Goal: Navigation & Orientation: Locate item on page

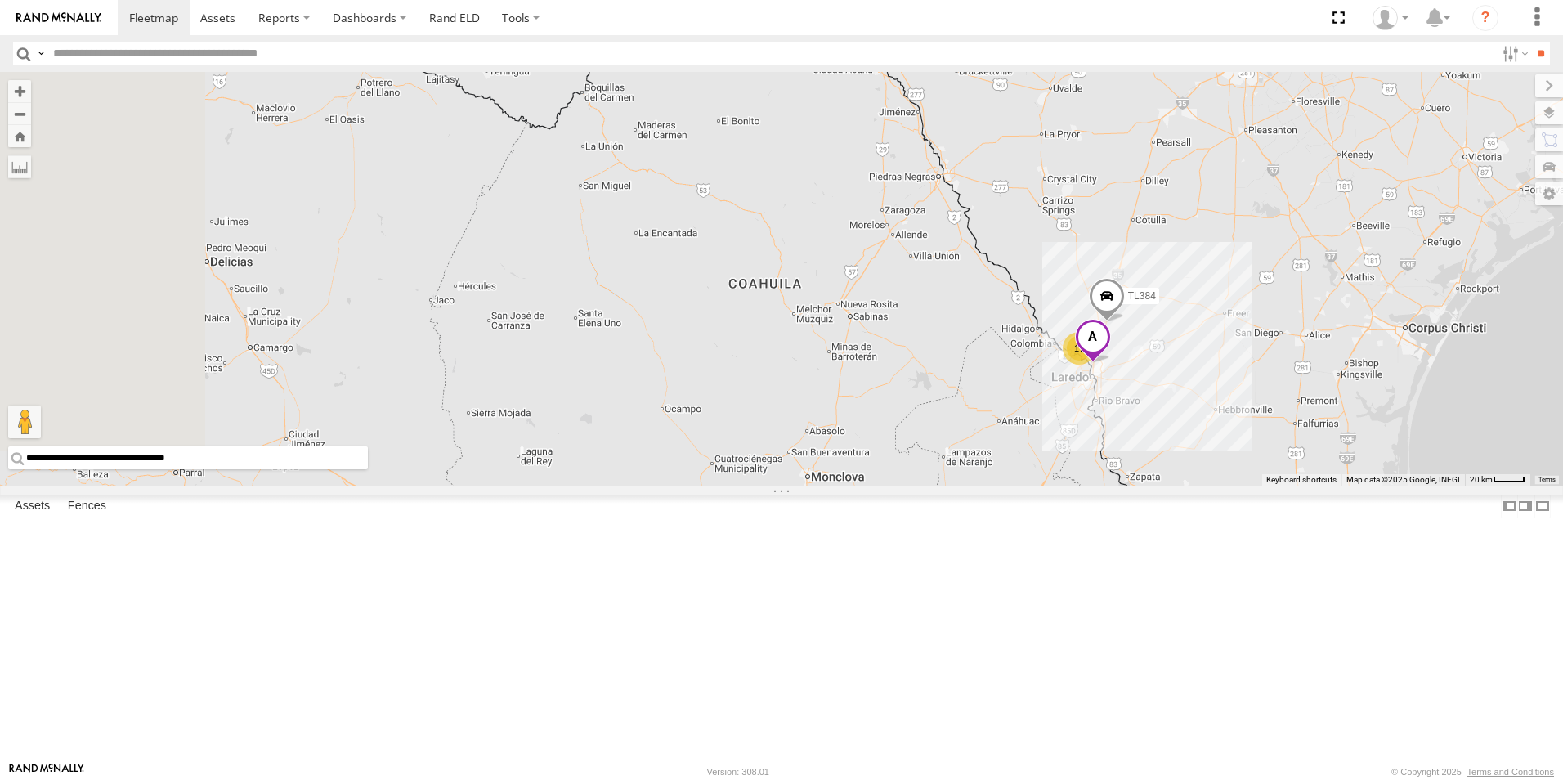
drag, startPoint x: 690, startPoint y: 212, endPoint x: 1348, endPoint y: 433, distance: 693.8
click at [1156, 302] on span "TL384" at bounding box center [1142, 295] width 28 height 11
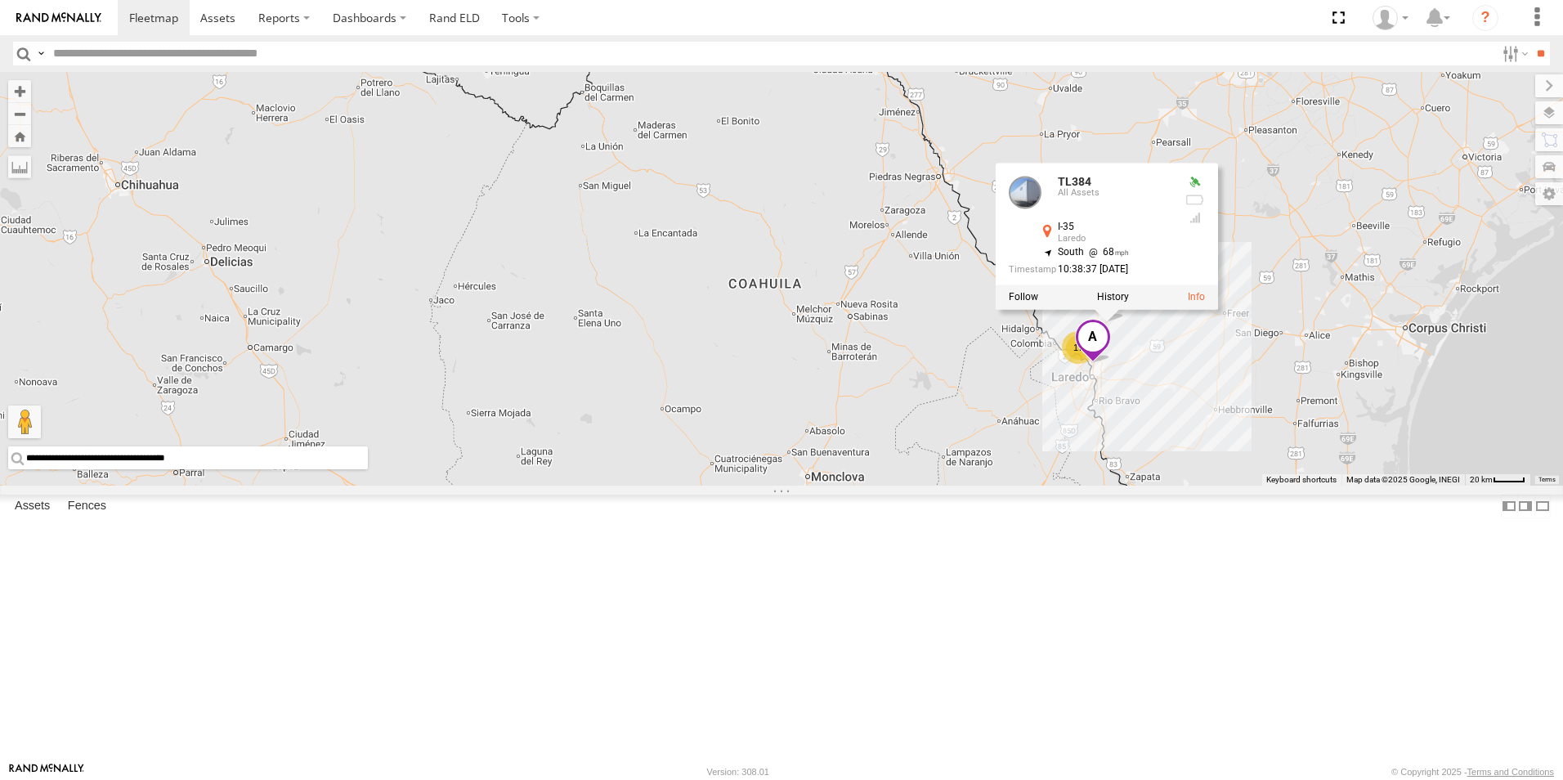
scroll to position [164, 0]
click at [0, 0] on div "TK767" at bounding box center [0, 0] width 0 height 0
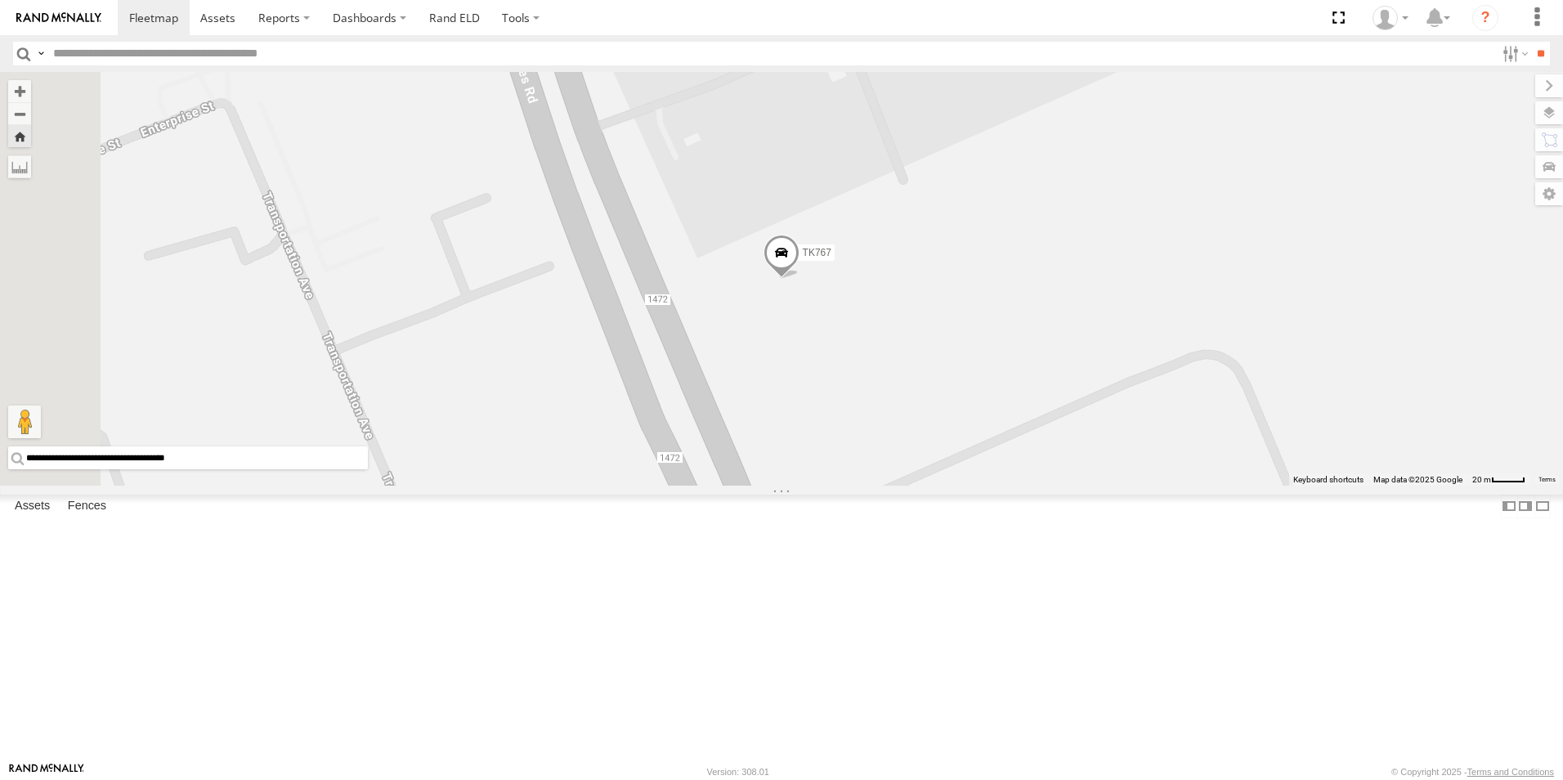
scroll to position [654, 0]
click at [0, 0] on div "All Assets" at bounding box center [0, 0] width 0 height 0
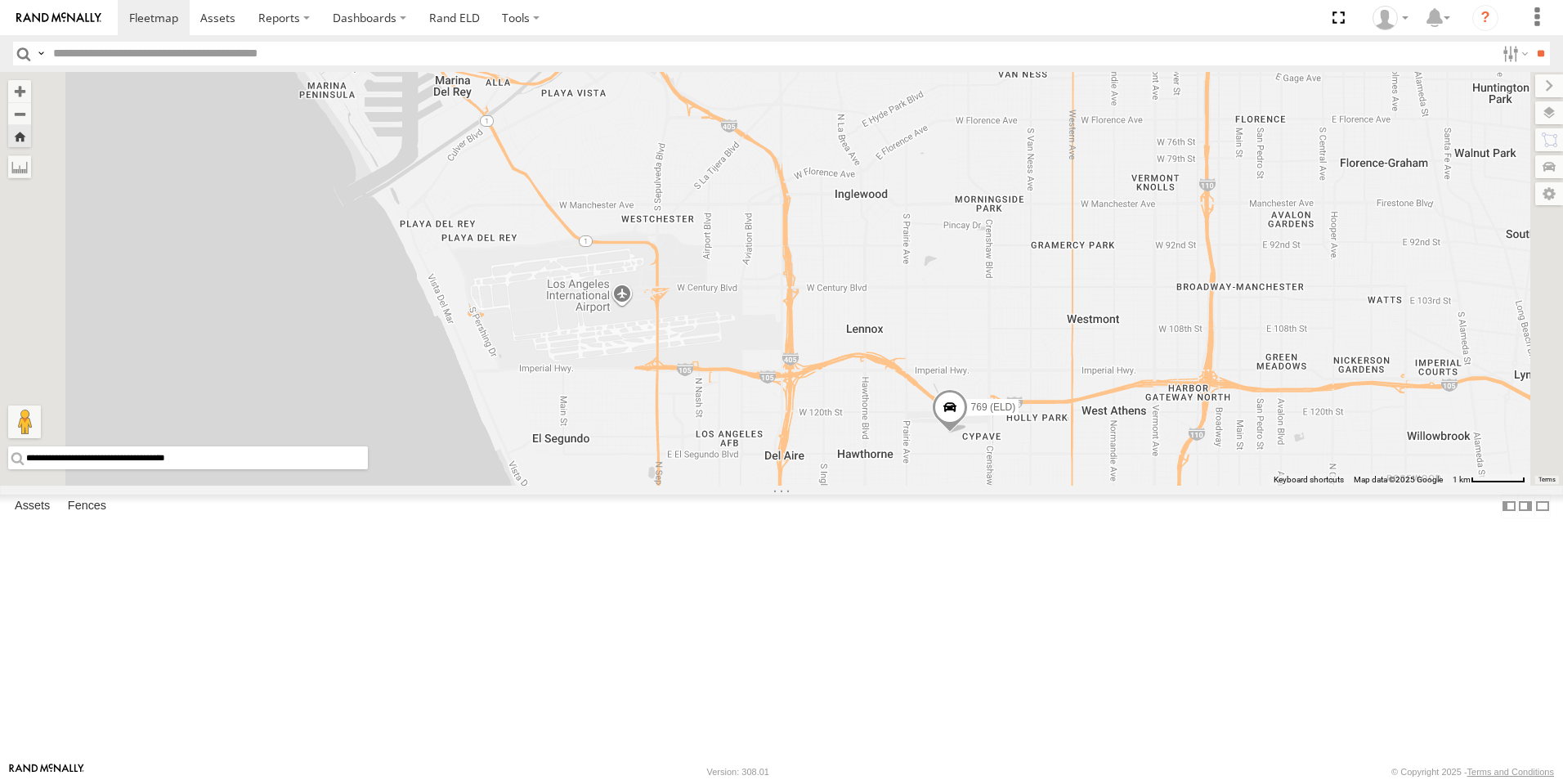
scroll to position [0, 0]
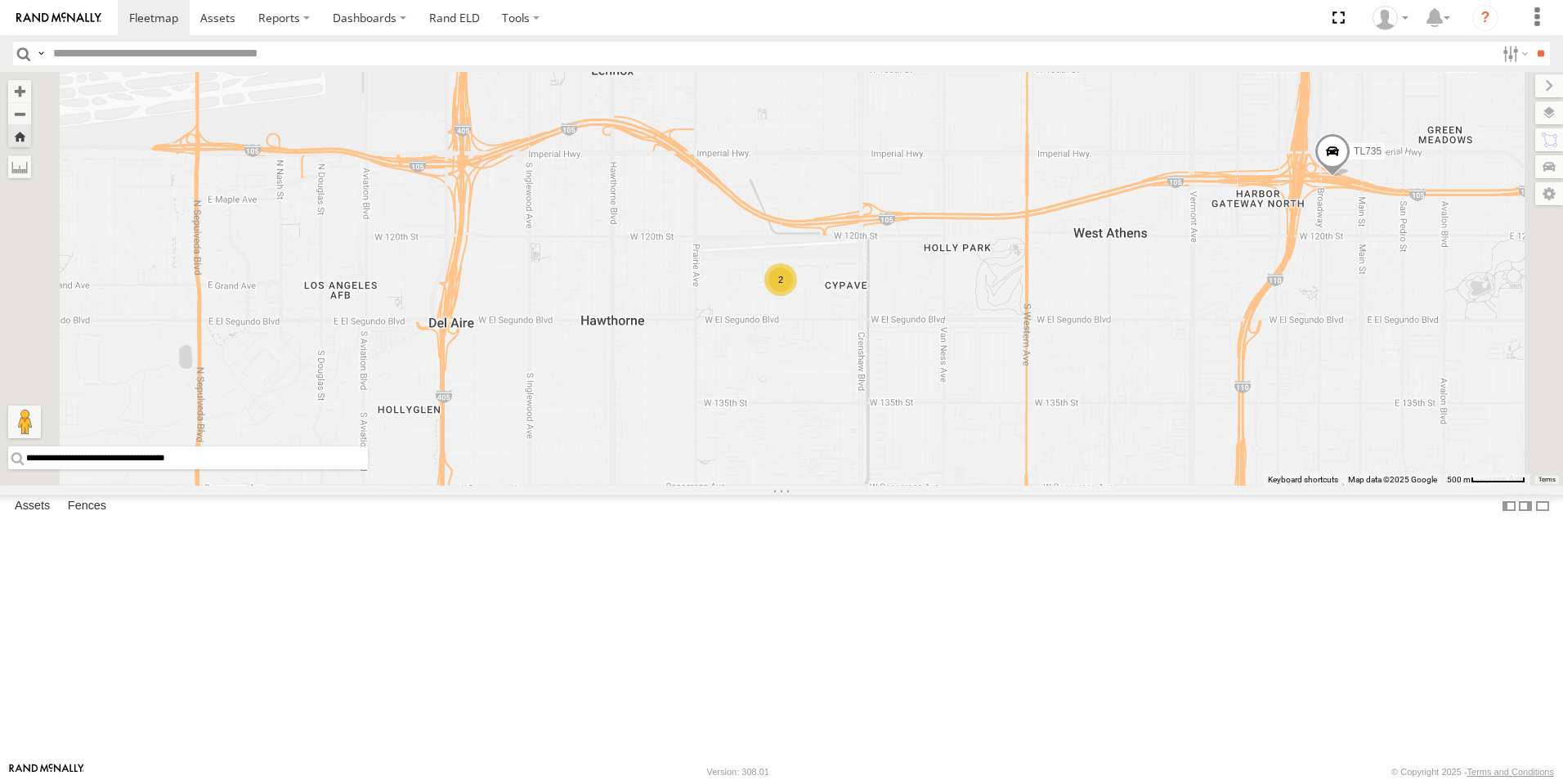
click at [797, 296] on div "2" at bounding box center [781, 279] width 33 height 33
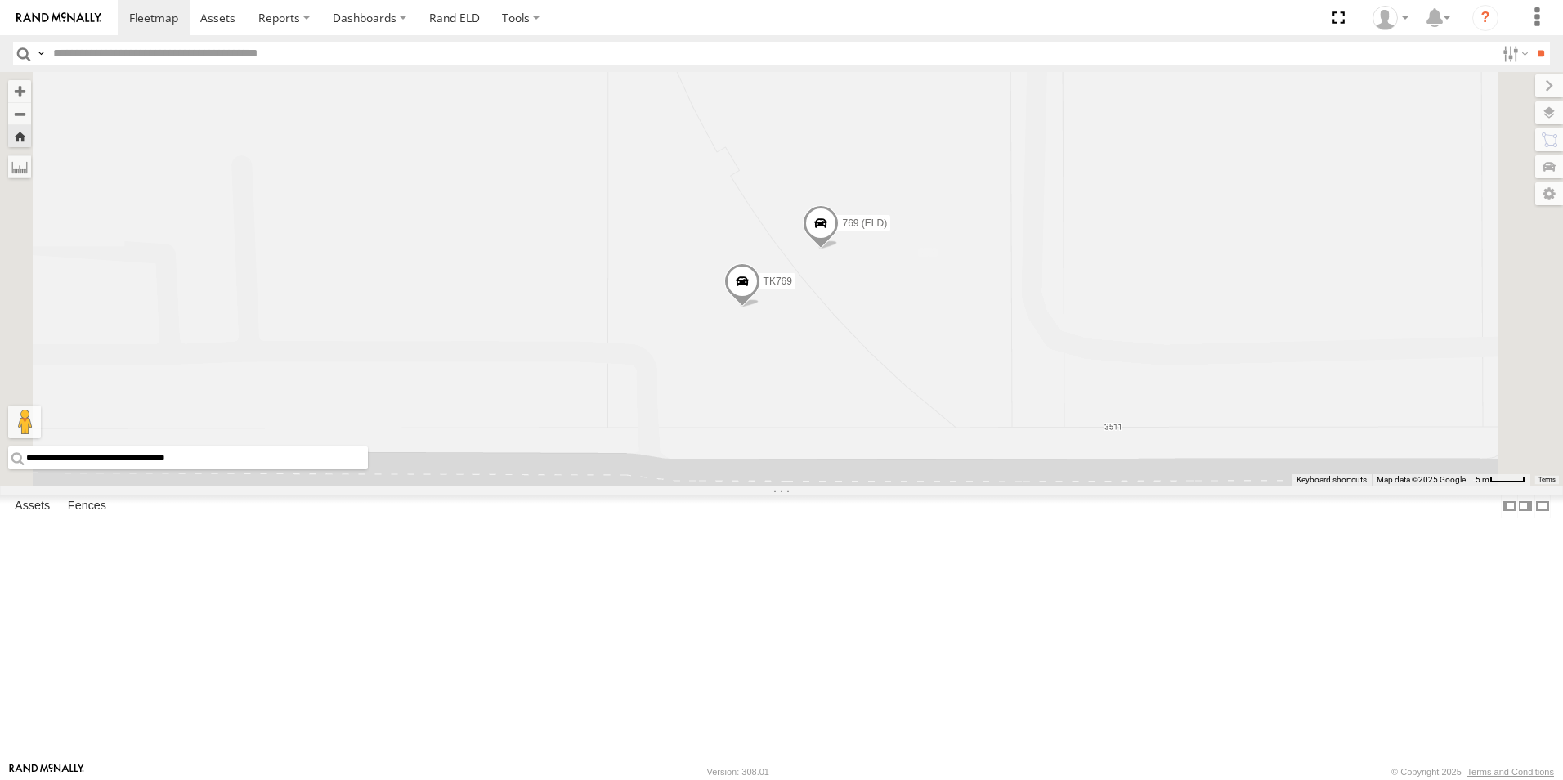
click at [760, 308] on span at bounding box center [742, 286] width 36 height 44
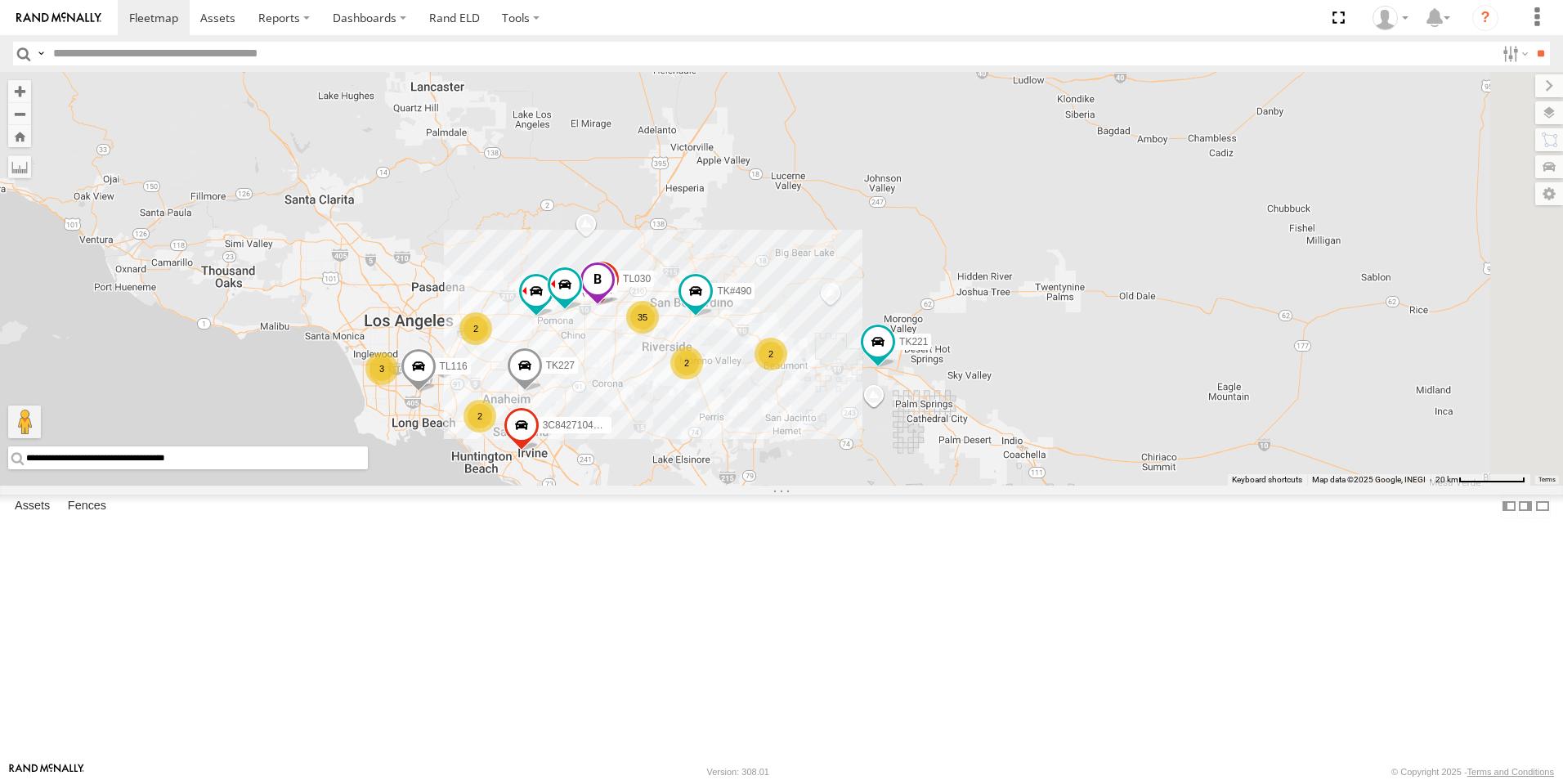
drag, startPoint x: 1094, startPoint y: 370, endPoint x: 855, endPoint y: 295, distance: 250.3
click at [855, 295] on div "TL116 TL348 3C8427104DF8 TL030 TK#490 TK227 9916 (ELD) 35 2 2 2 3 2 TK221 TL608" at bounding box center [781, 279] width 1563 height 414
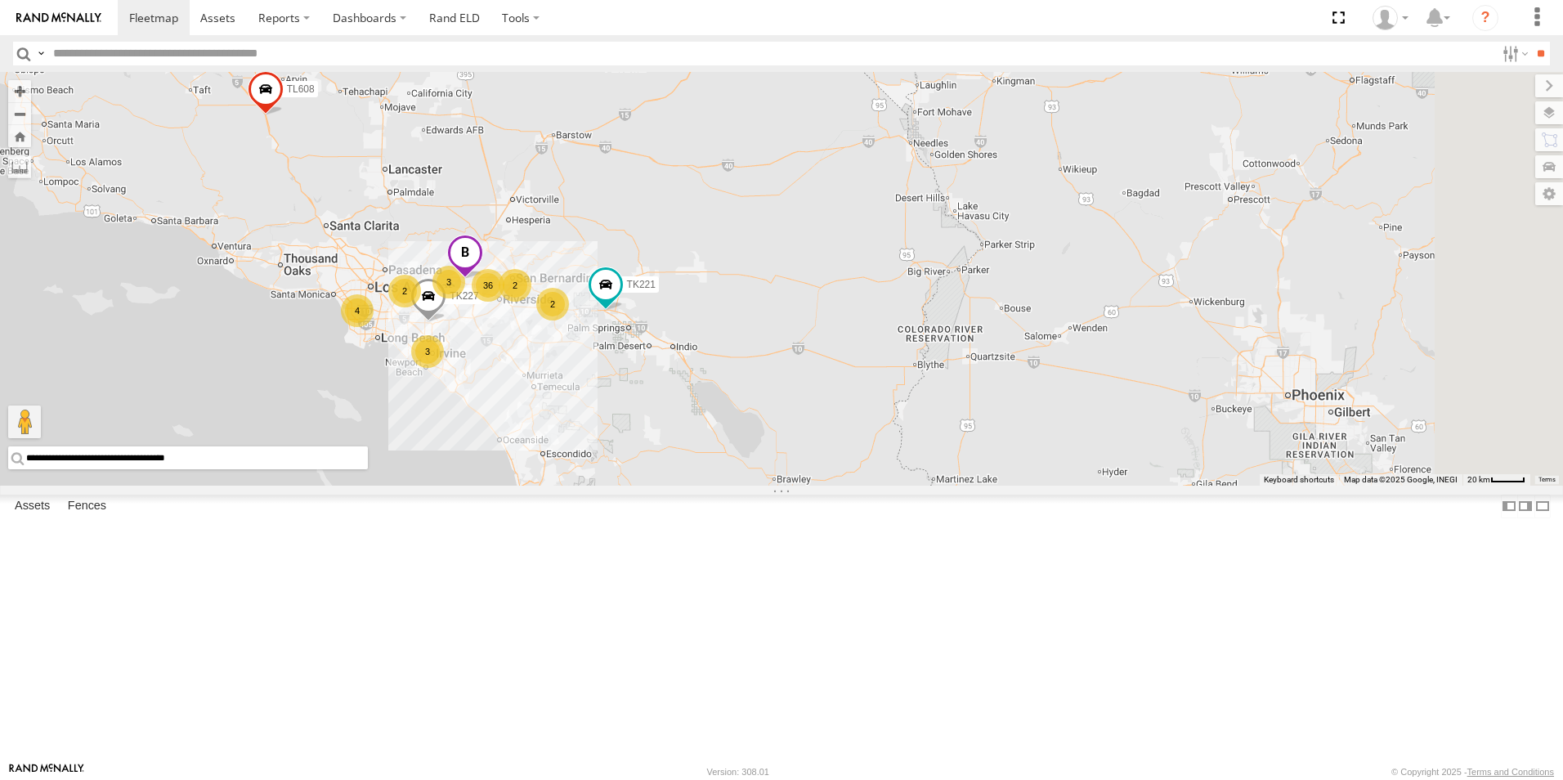
drag, startPoint x: 1065, startPoint y: 316, endPoint x: 898, endPoint y: 335, distance: 168.7
click at [898, 335] on div "TK227 TK221 TL608 36 2 3 2 4 3 2" at bounding box center [781, 279] width 1563 height 414
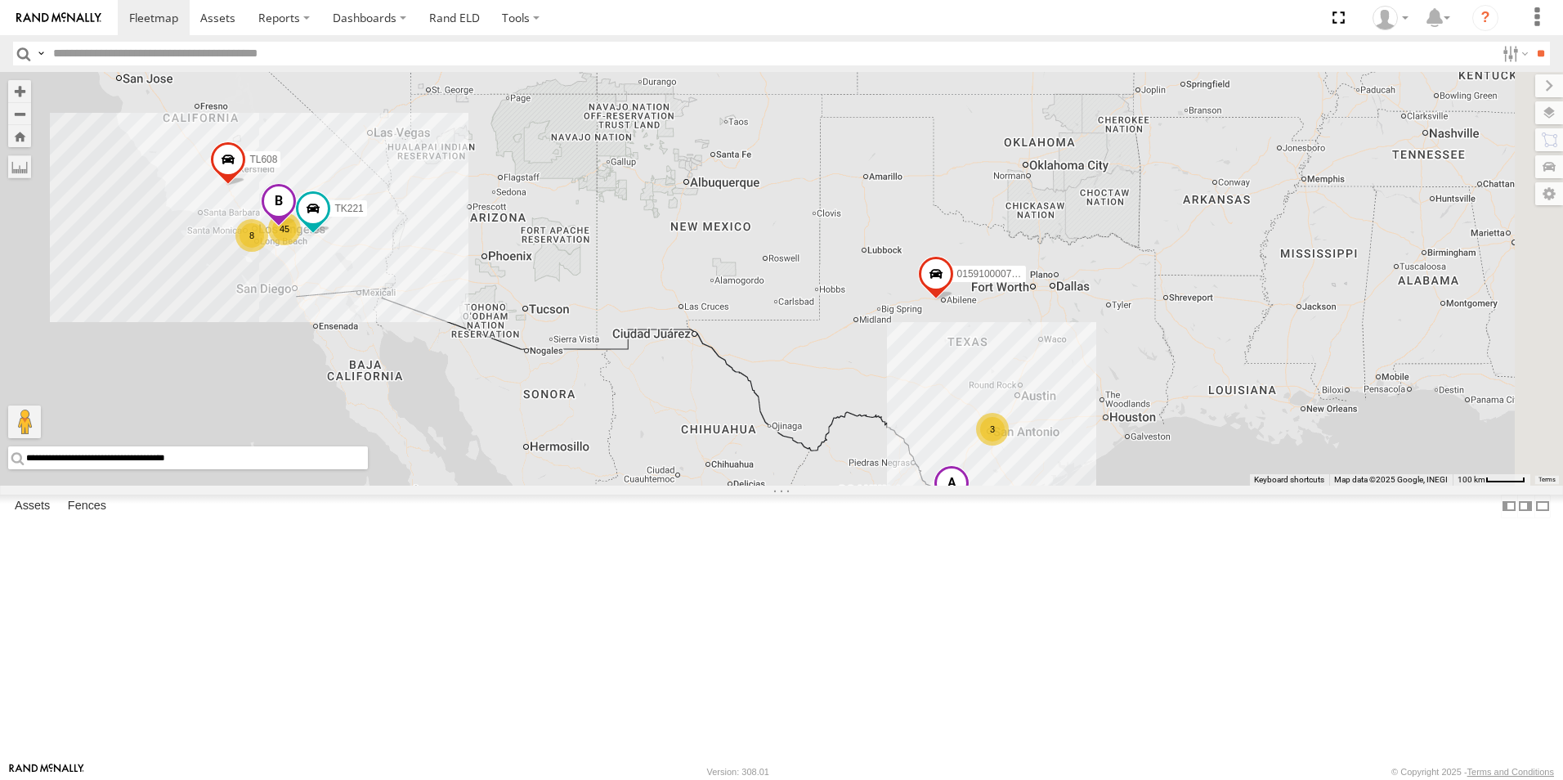
drag, startPoint x: 1362, startPoint y: 366, endPoint x: 988, endPoint y: 379, distance: 374.7
click at [988, 379] on div "TK221 TL608 45 18 TL844 8 015910000779481 TL124 3" at bounding box center [781, 279] width 1563 height 414
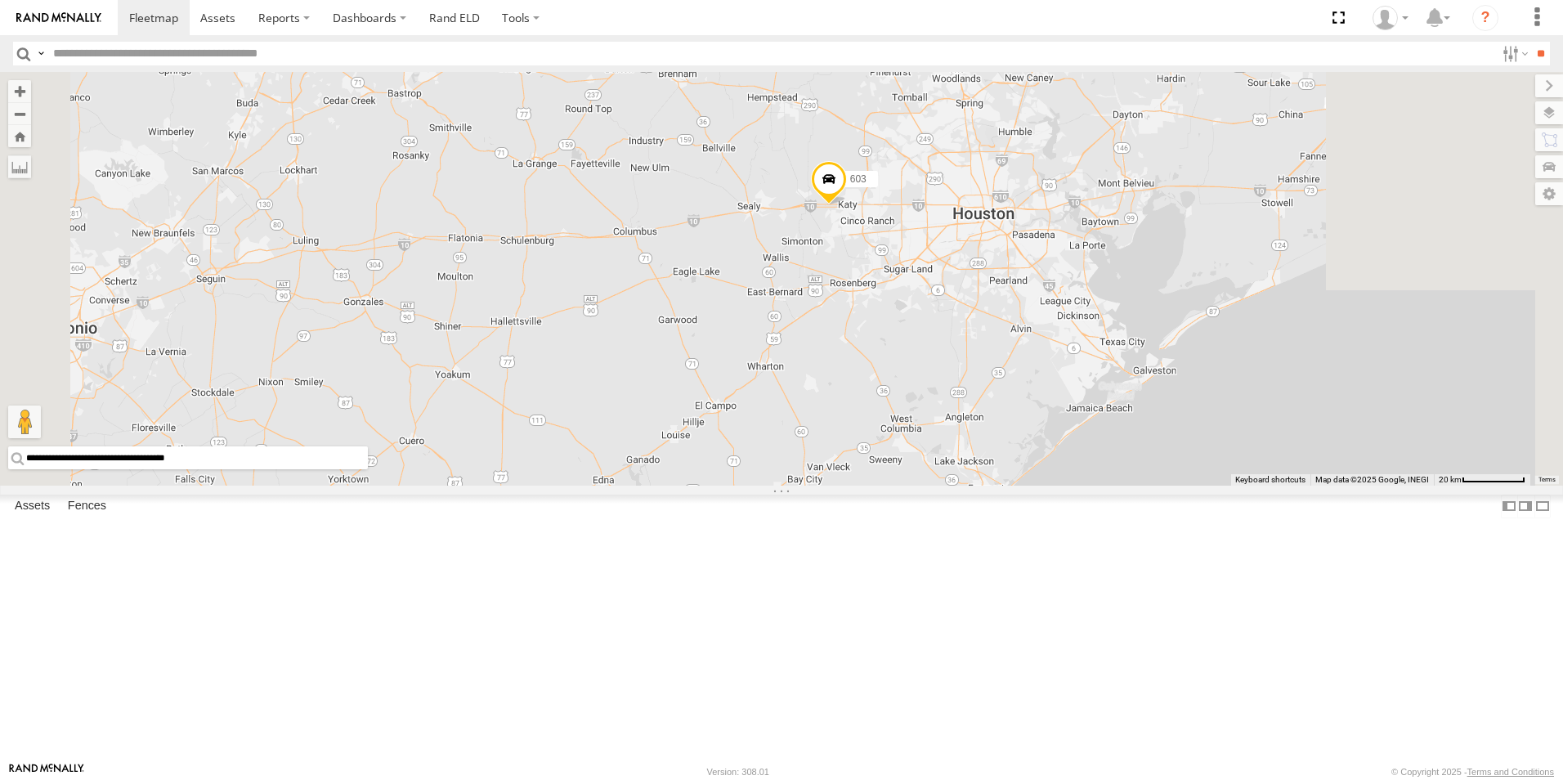
drag, startPoint x: 1241, startPoint y: 412, endPoint x: 1155, endPoint y: 568, distance: 178.2
click at [1155, 486] on div "TK221 TL608 TL844 015910000779481 TL124 603" at bounding box center [781, 279] width 1563 height 414
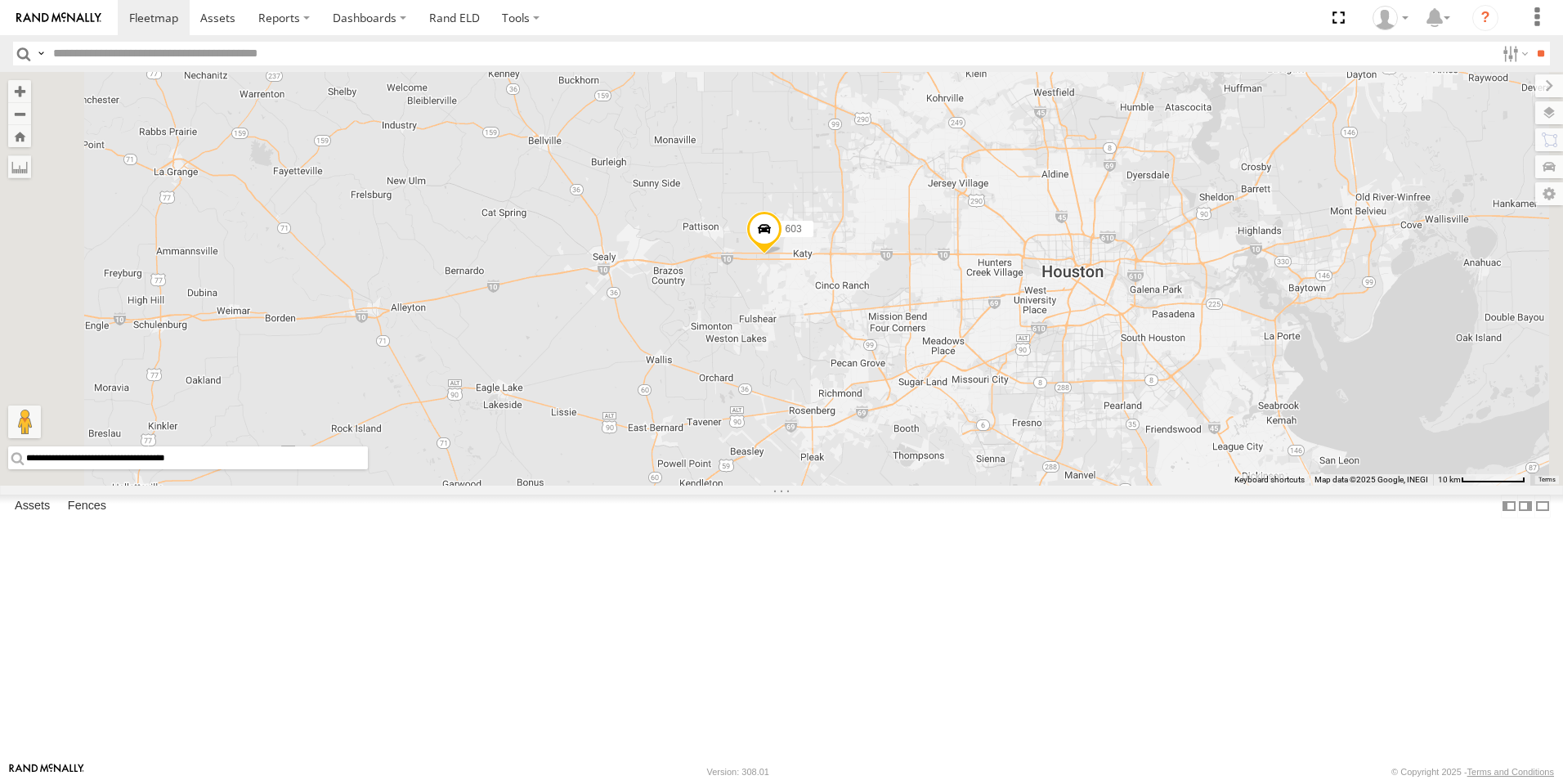
drag, startPoint x: 1016, startPoint y: 524, endPoint x: 1062, endPoint y: 474, distance: 67.7
click at [1062, 474] on div "TK221 TL608 TL844 015910000779481 TL124 603" at bounding box center [781, 279] width 1563 height 414
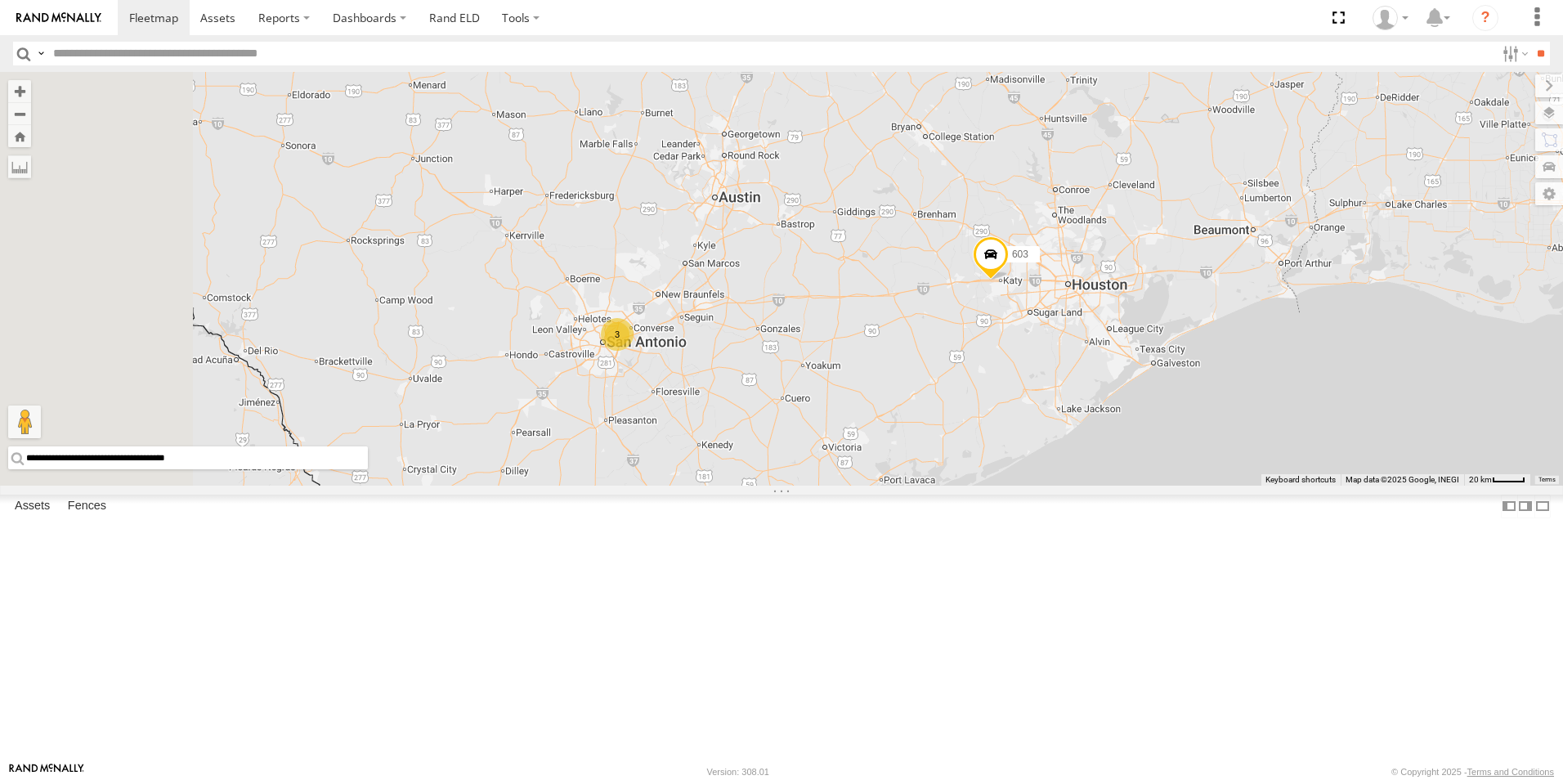
drag, startPoint x: 869, startPoint y: 506, endPoint x: 1042, endPoint y: 467, distance: 176.9
click at [1042, 467] on div "603 3 TL384" at bounding box center [781, 279] width 1563 height 414
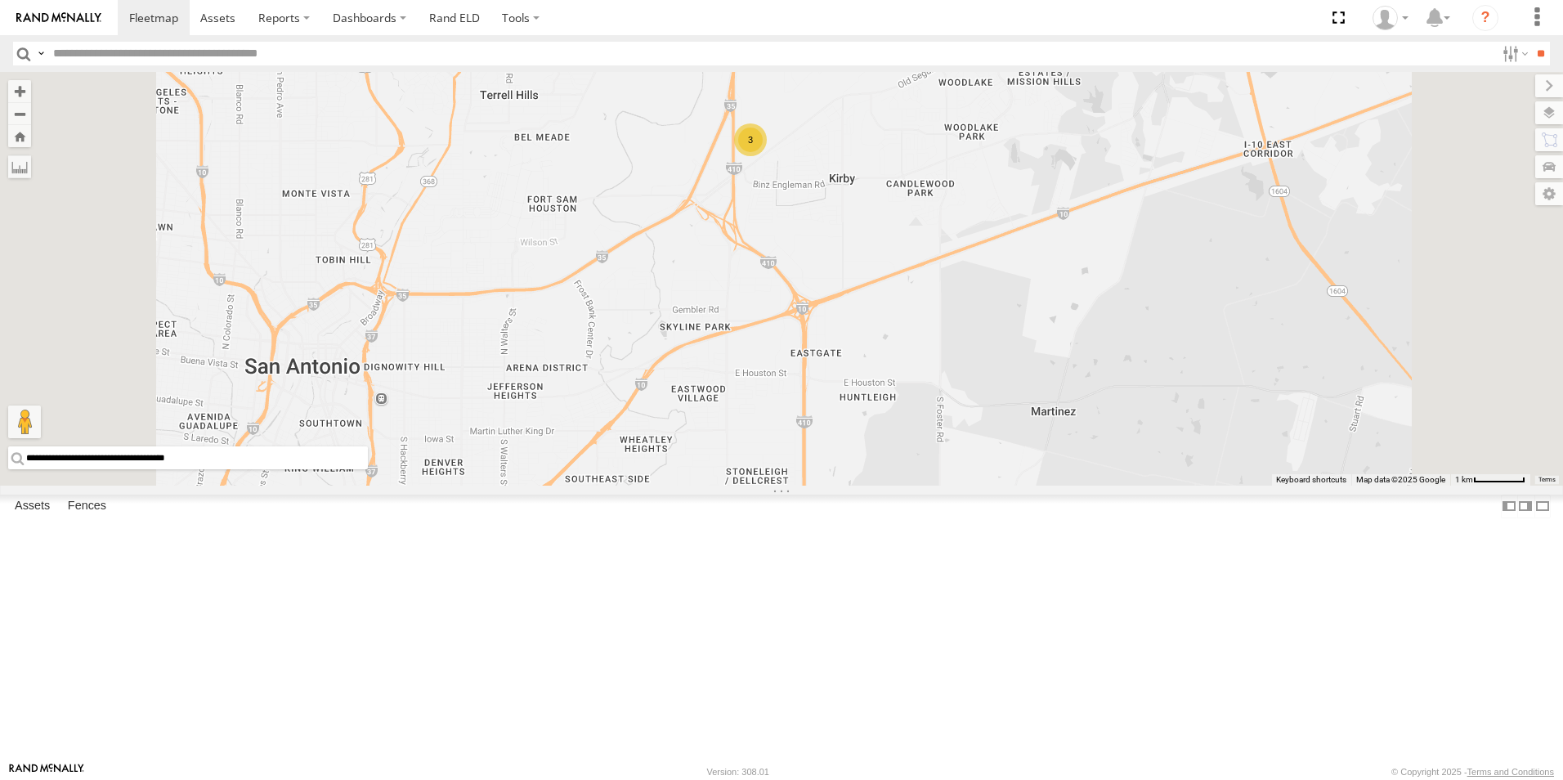
drag, startPoint x: 1014, startPoint y: 258, endPoint x: 987, endPoint y: 397, distance: 142.4
click at [987, 397] on div "603 TL384 3" at bounding box center [781, 279] width 1563 height 414
